Goal: Use online tool/utility: Utilize a website feature to perform a specific function

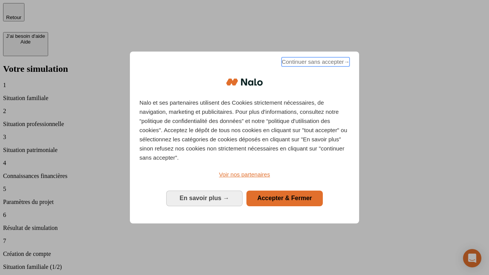
click at [315, 63] on span "Continuer sans accepter →" at bounding box center [315, 61] width 68 height 9
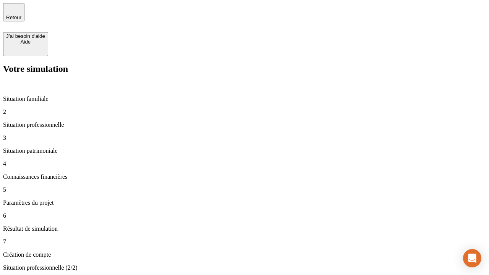
type input "70 000"
type input "1 000"
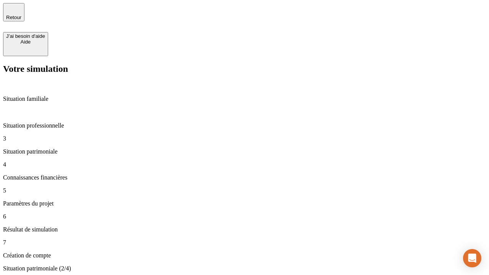
type input "800"
type input "6"
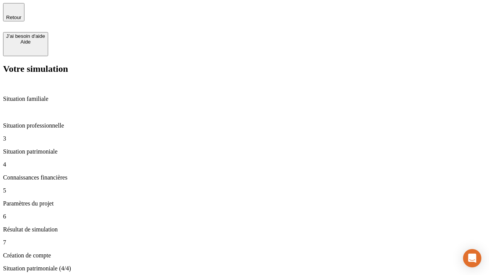
type input "400"
type input "3"
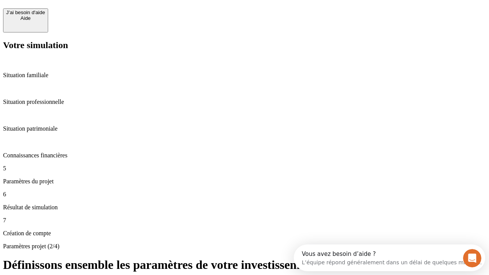
scroll to position [7, 0]
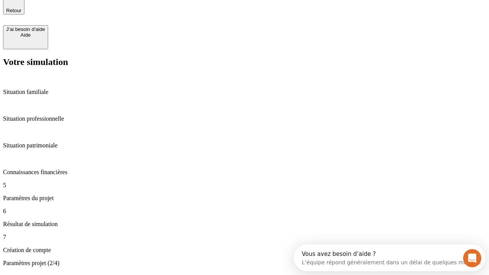
type input "35"
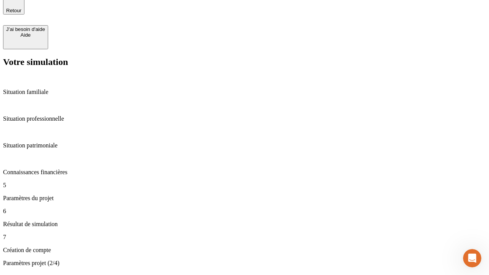
type input "500"
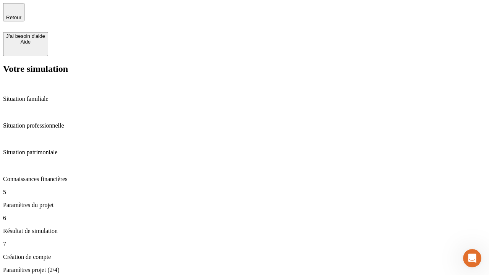
type input "640"
